Goal: Transaction & Acquisition: Obtain resource

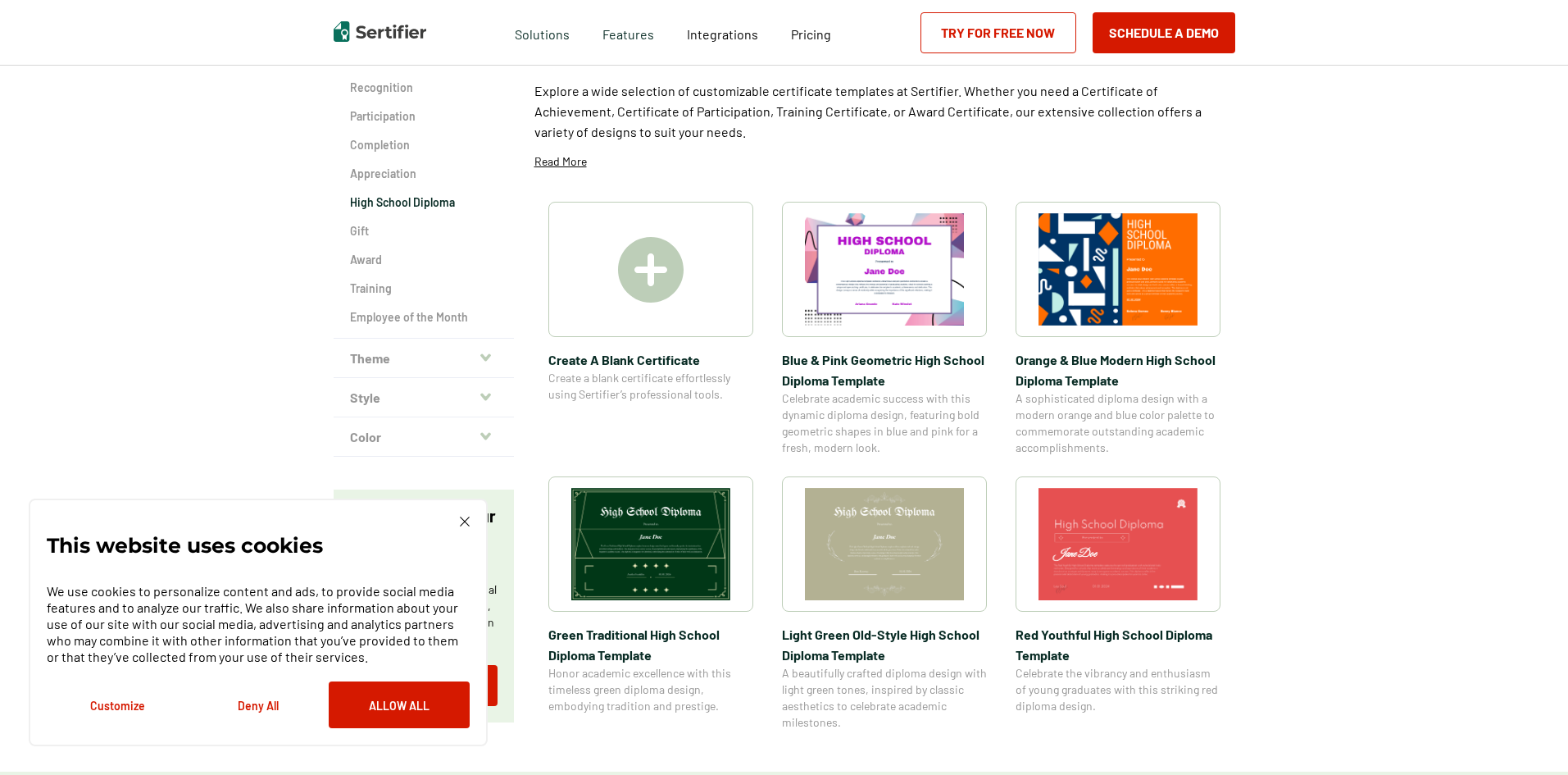
scroll to position [131, 0]
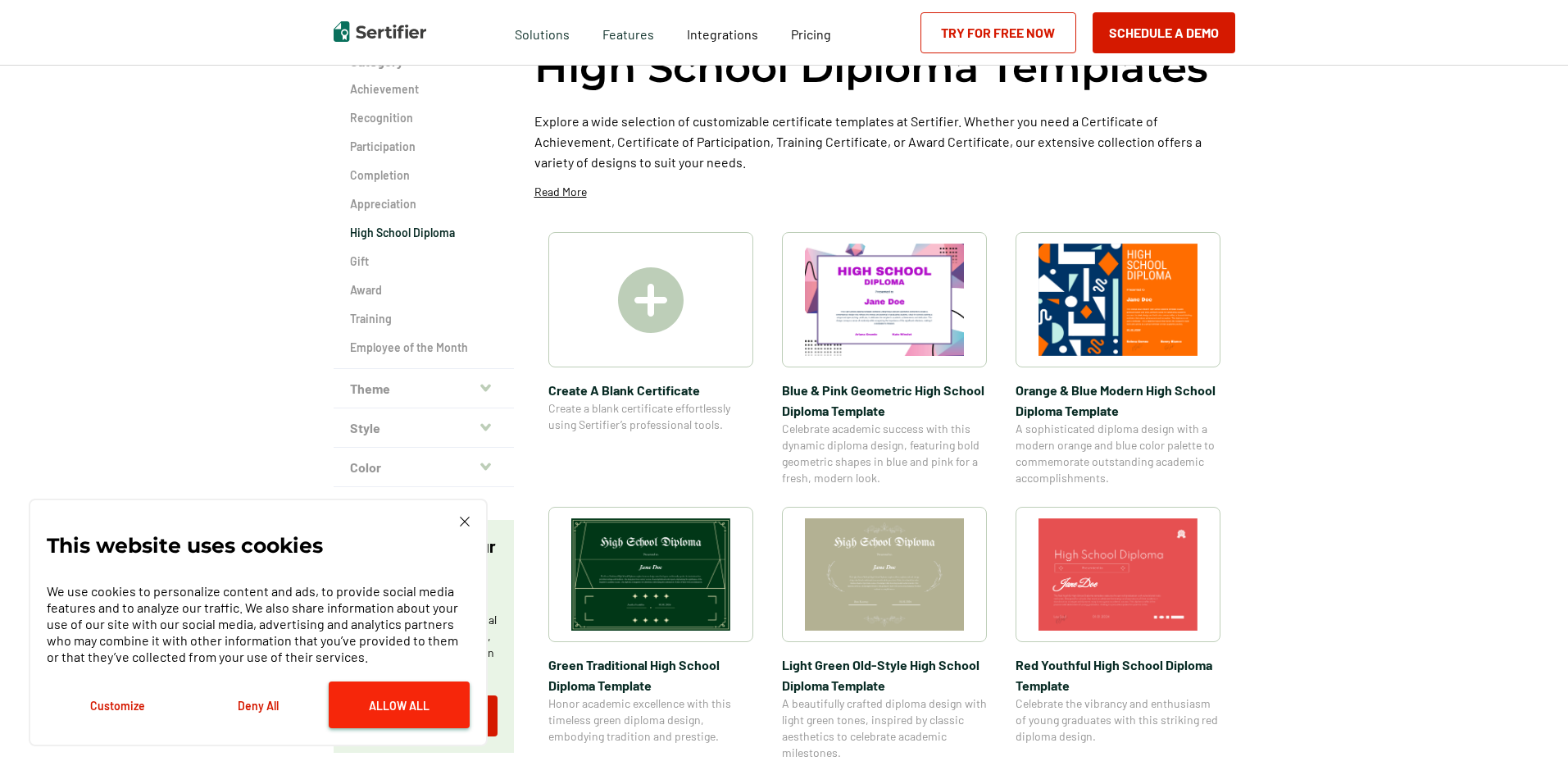
click at [424, 706] on button "Allow All" at bounding box center [399, 705] width 141 height 47
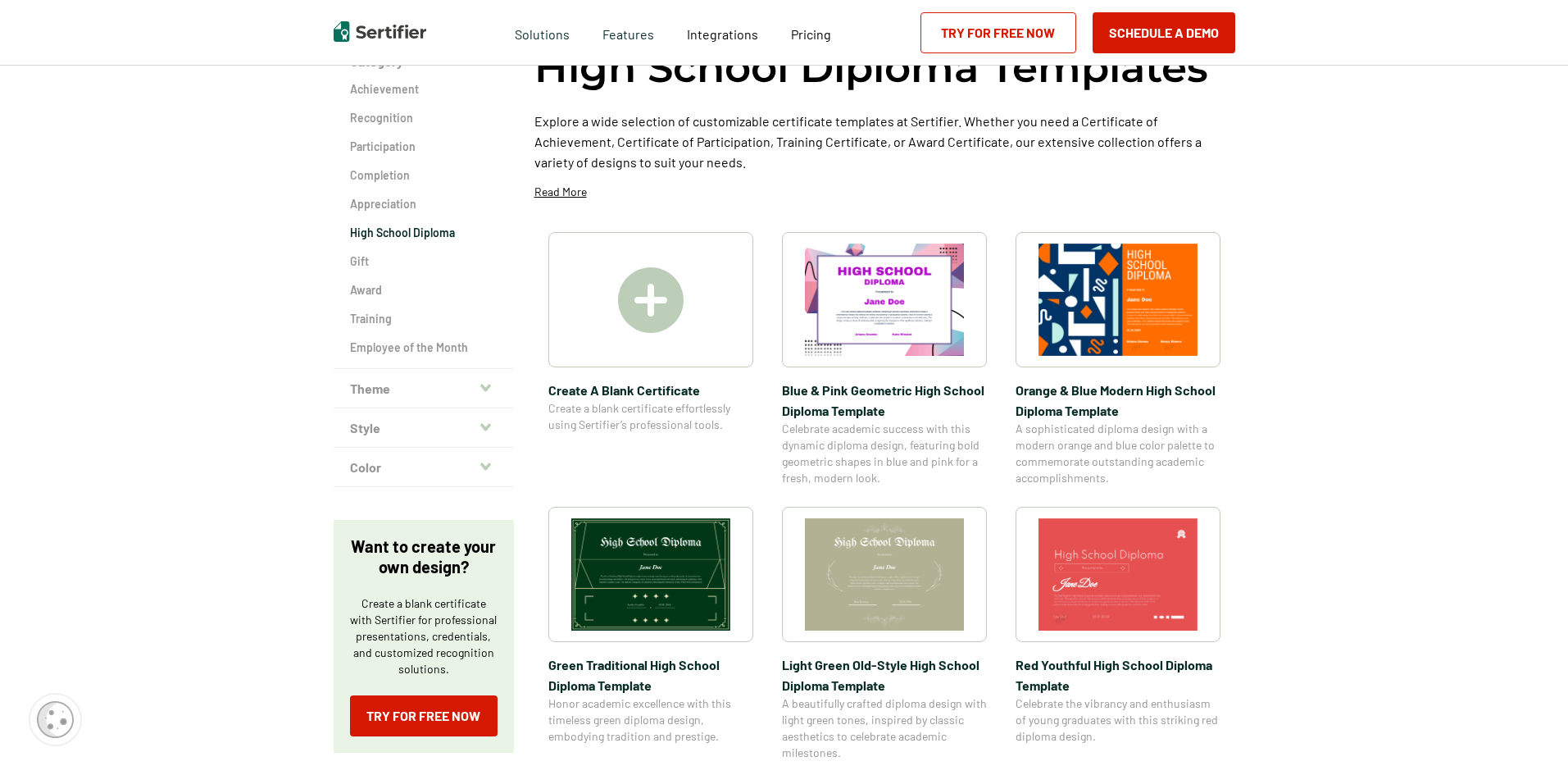
click at [904, 343] on img at bounding box center [884, 300] width 159 height 112
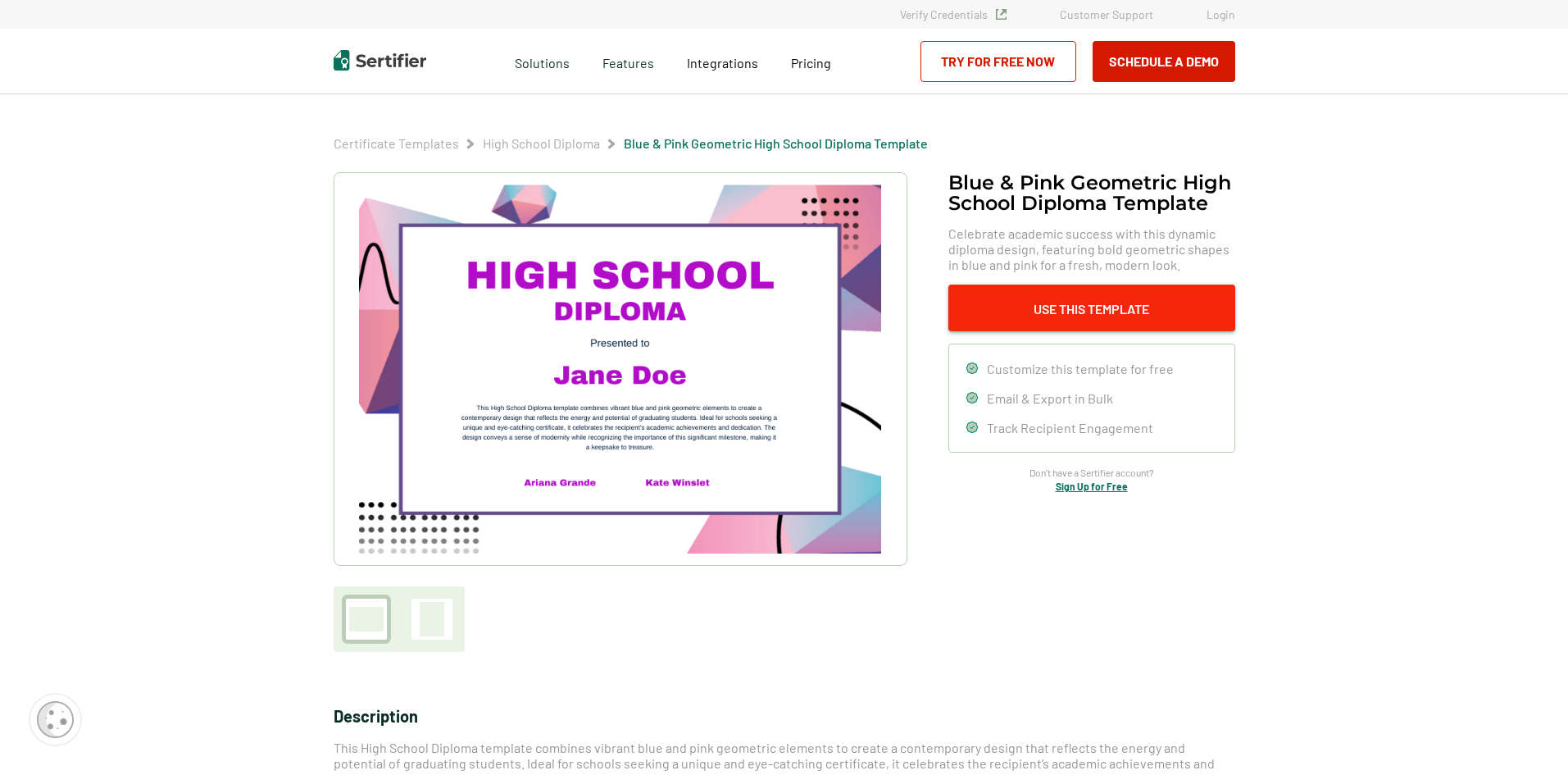
click at [1022, 321] on button "Use This Template" at bounding box center [1092, 308] width 287 height 47
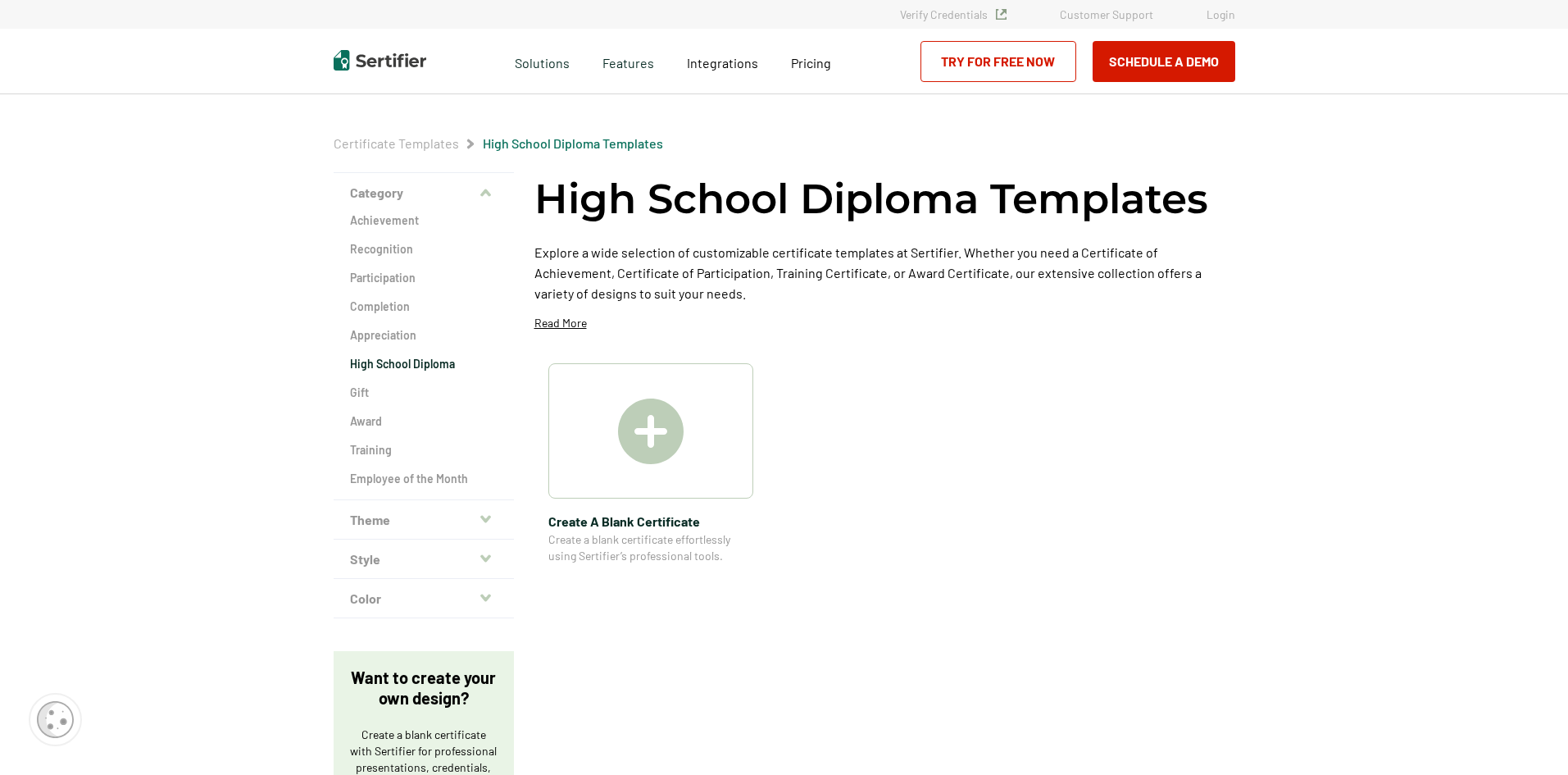
scroll to position [131, 0]
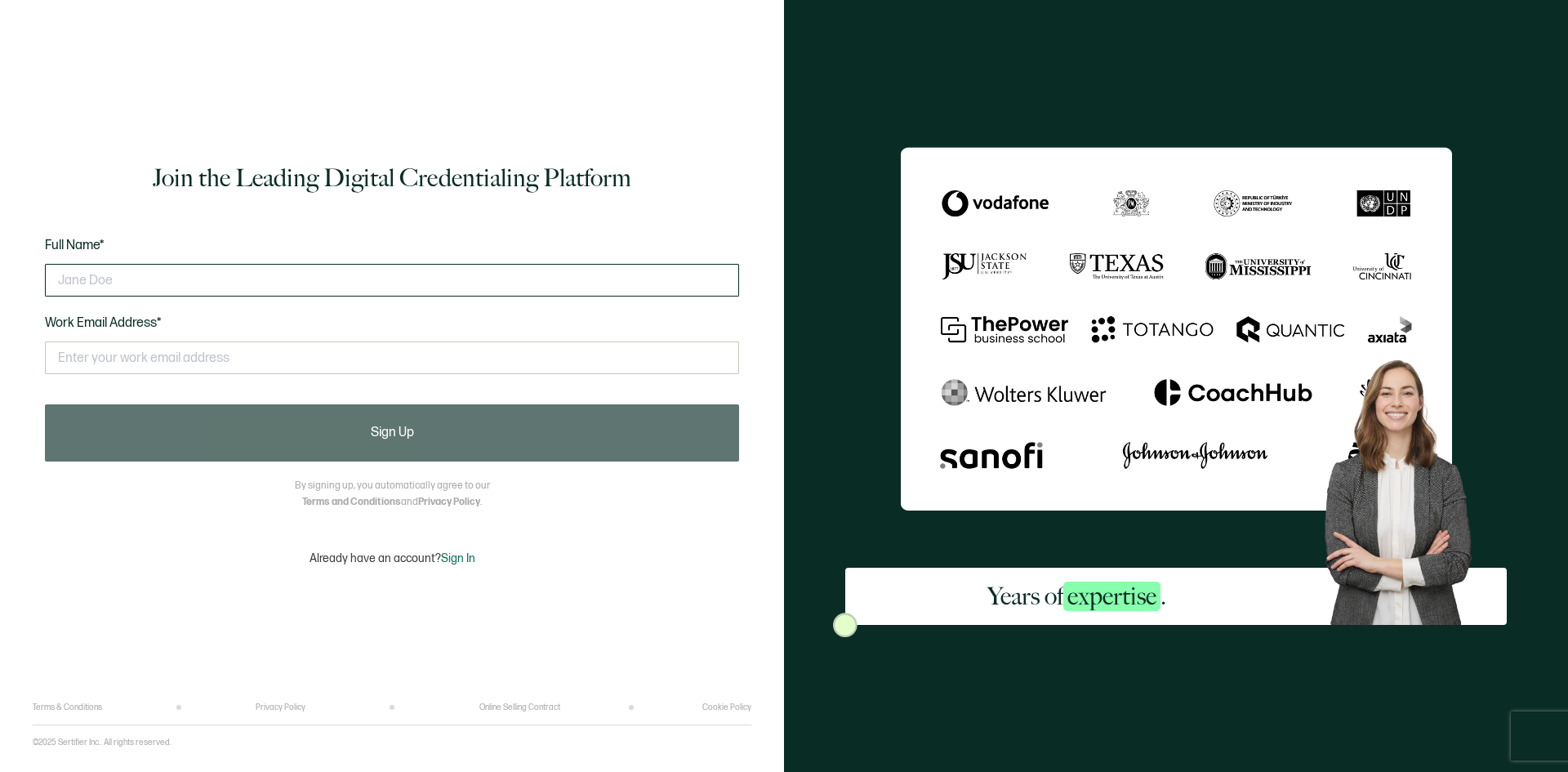
click at [601, 271] on input "text" at bounding box center [392, 280] width 694 height 32
type input "Jasmine Deloach"
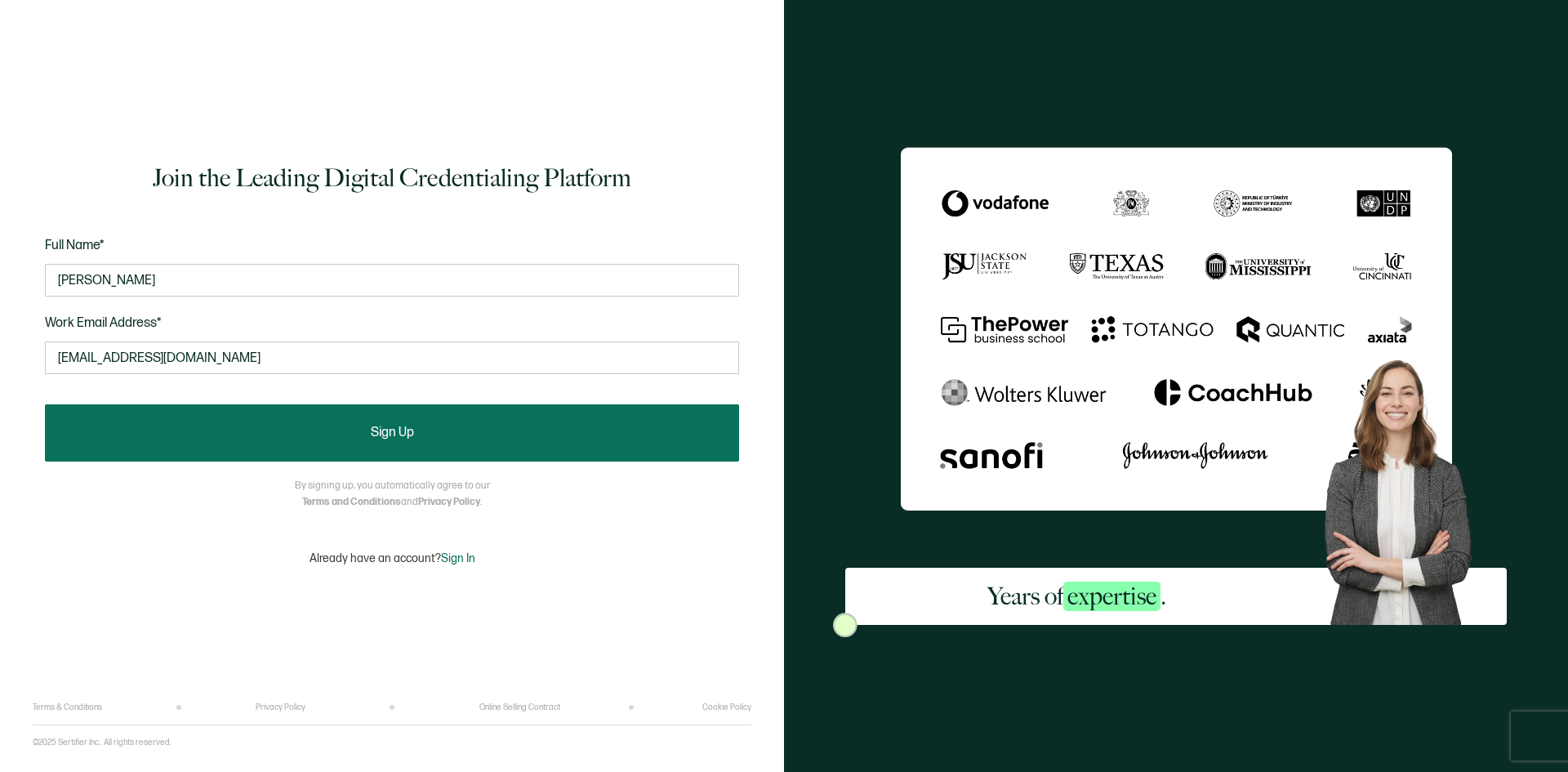
type input "jasminedeloach4@gmail.com"
click at [519, 418] on button "Sign Up" at bounding box center [392, 433] width 694 height 57
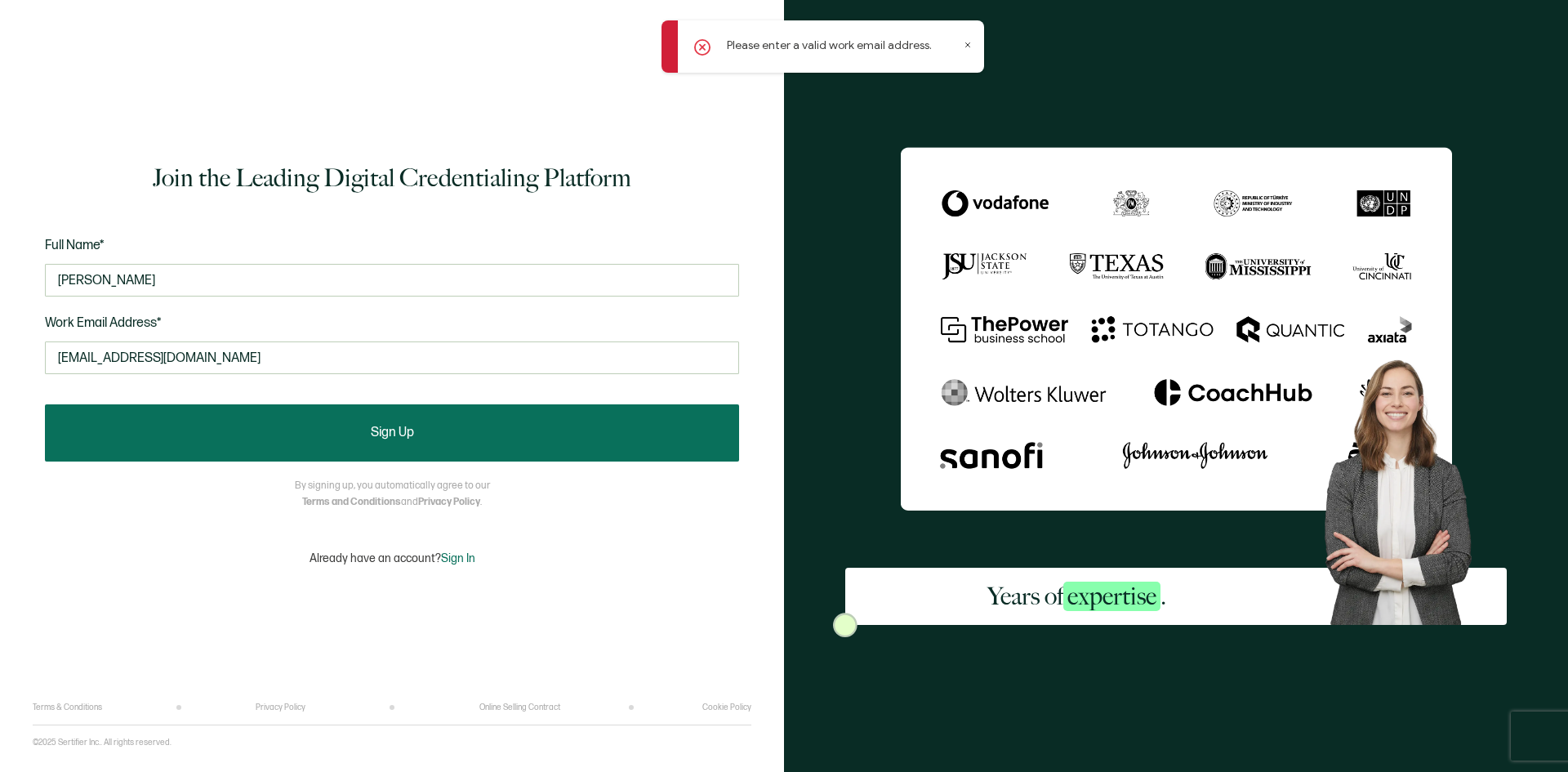
click at [514, 418] on button "Sign Up" at bounding box center [392, 433] width 694 height 57
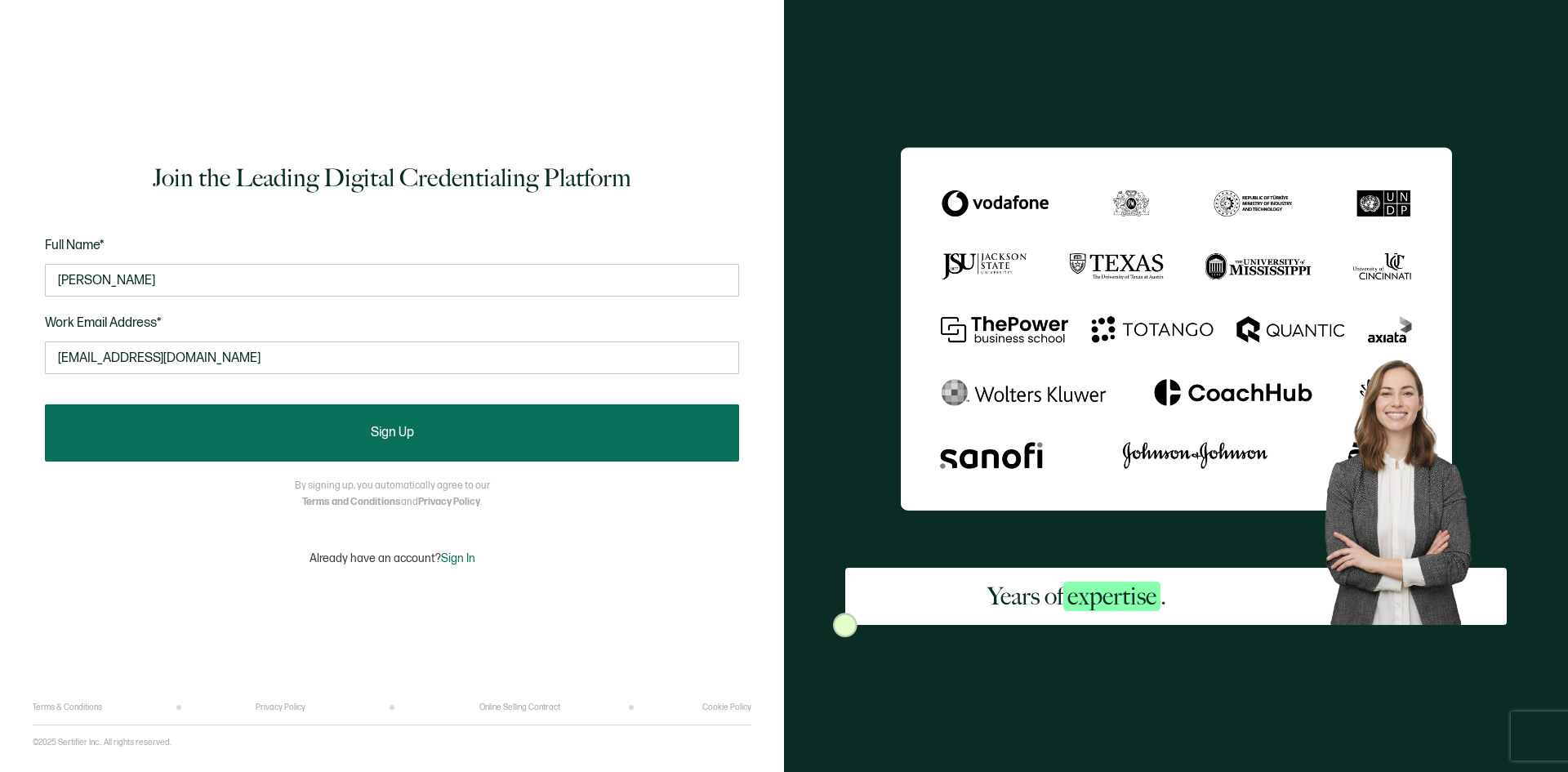
click at [398, 433] on span "Sign Up" at bounding box center [393, 433] width 43 height 13
